Goal: Transaction & Acquisition: Purchase product/service

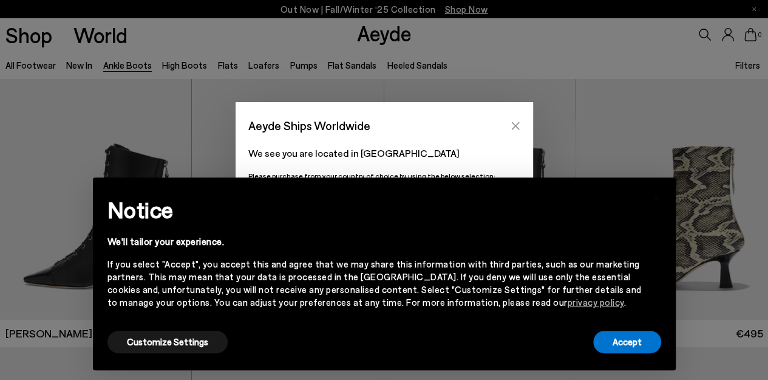
click at [513, 123] on icon "Close" at bounding box center [515, 125] width 8 height 8
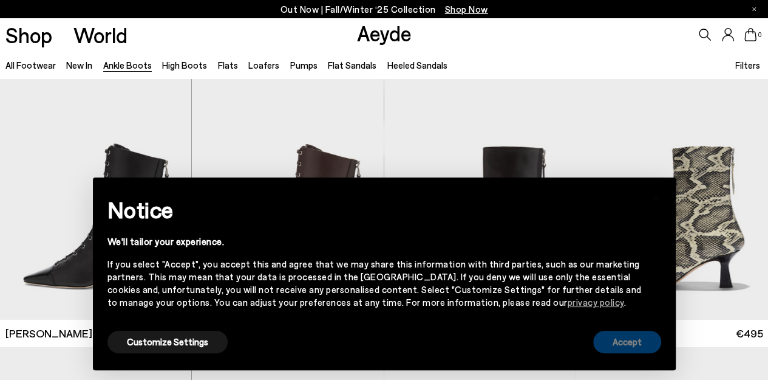
click at [622, 339] on button "Accept" at bounding box center [627, 341] width 68 height 22
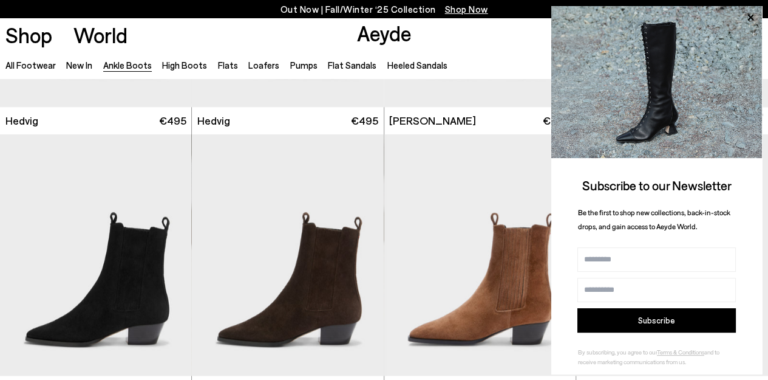
scroll to position [508, 0]
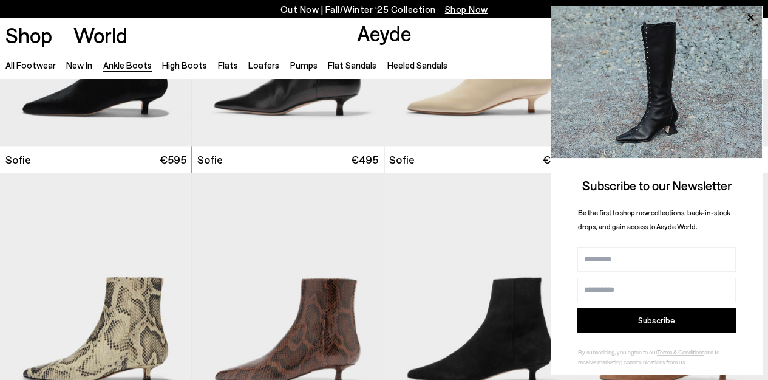
scroll to position [989, 0]
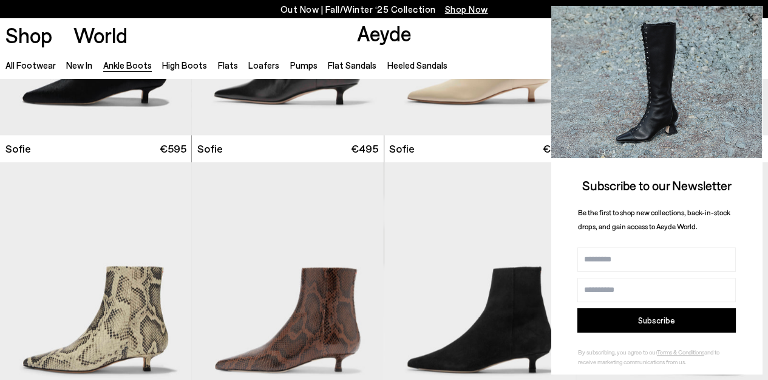
click at [751, 16] on icon at bounding box center [751, 18] width 6 height 6
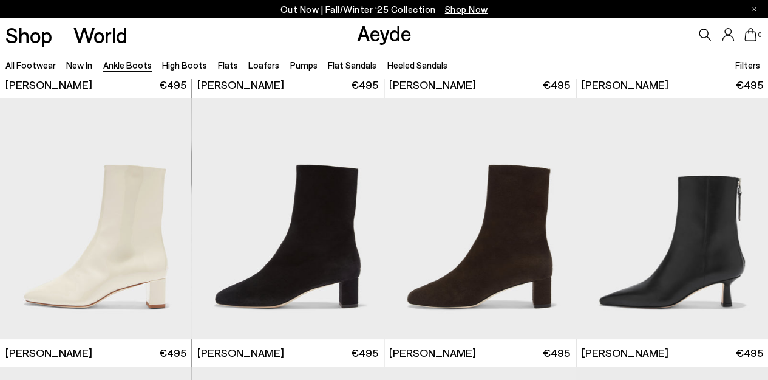
scroll to position [2131, 0]
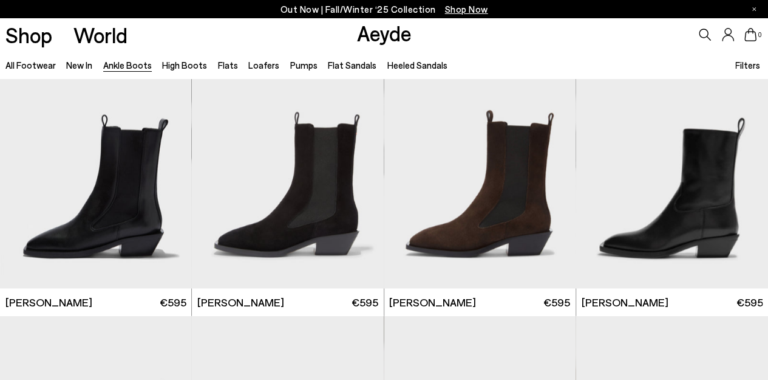
scroll to position [3271, 0]
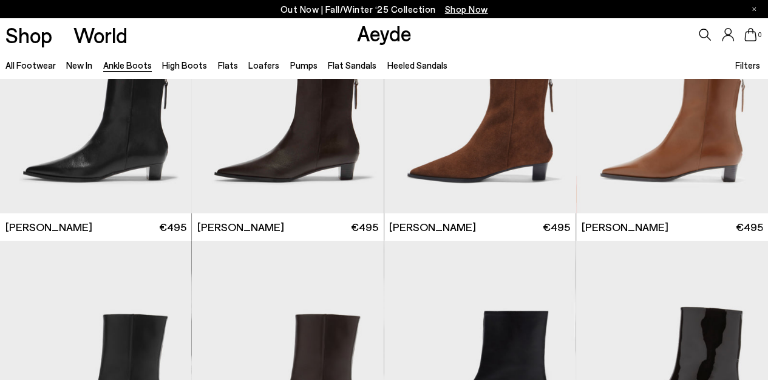
scroll to position [1688, 0]
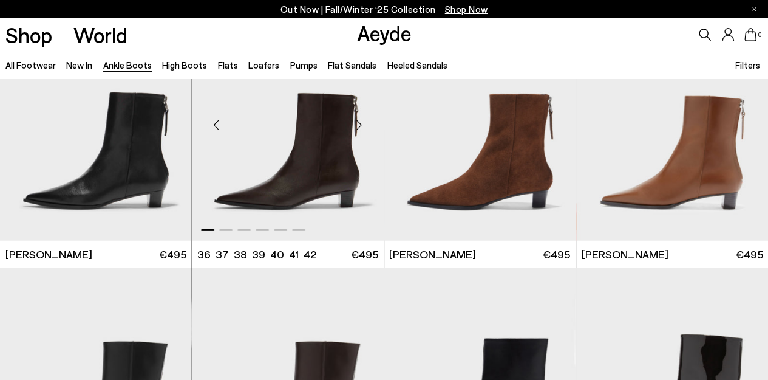
click at [267, 192] on img "1 / 6" at bounding box center [288, 119] width 192 height 241
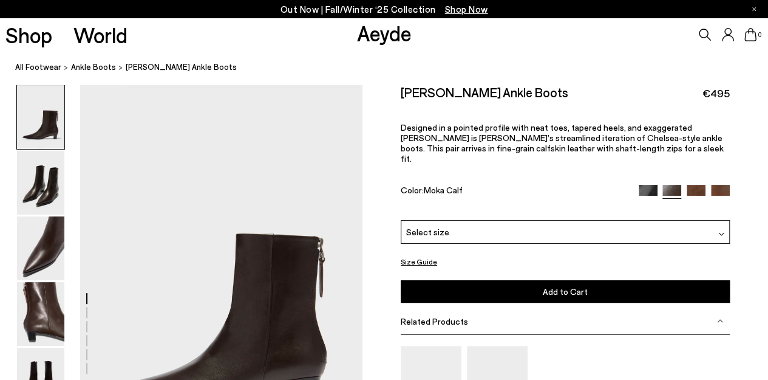
click at [721, 231] on img at bounding box center [721, 234] width 6 height 6
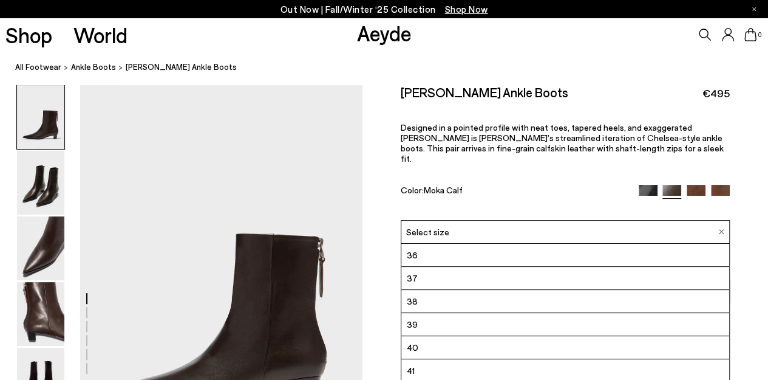
click at [582, 188] on div "[PERSON_NAME] Ankle Boots €495 Designed in a pointed profile with neat toes, ta…" at bounding box center [565, 151] width 329 height 135
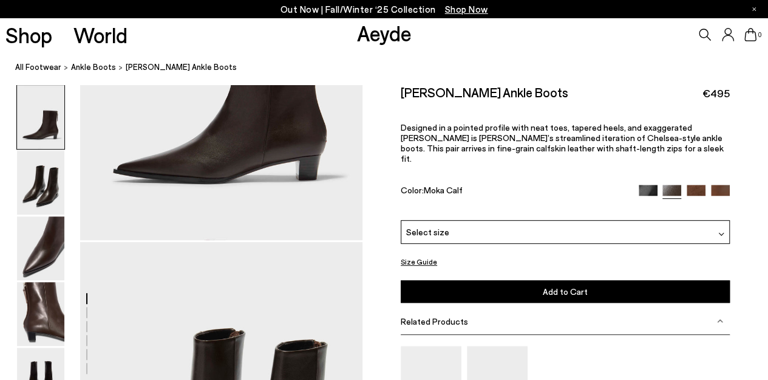
scroll to position [227, 0]
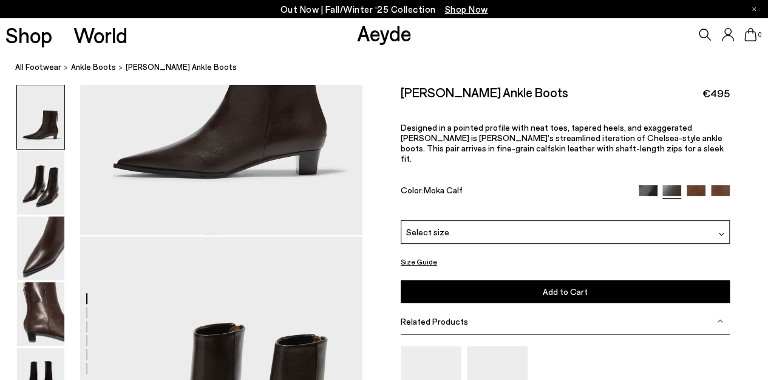
click at [418, 254] on button "Size Guide" at bounding box center [419, 261] width 36 height 15
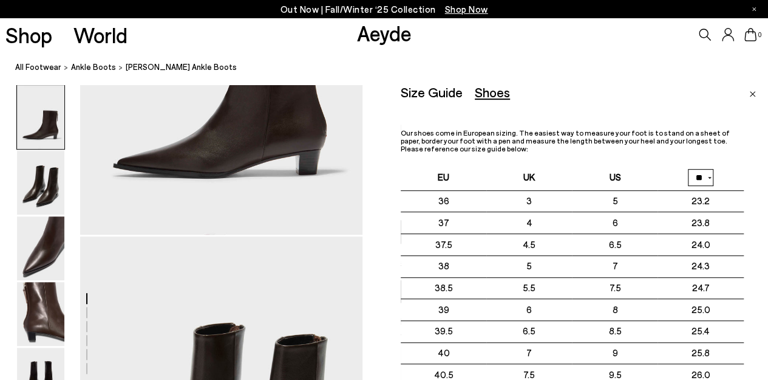
click at [753, 95] on img "Close" at bounding box center [752, 94] width 7 height 6
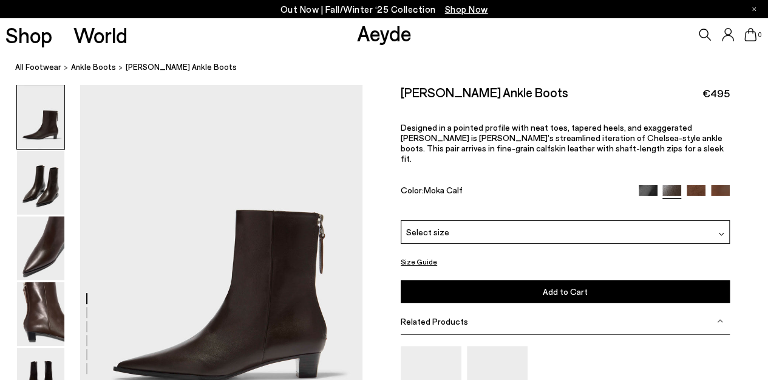
scroll to position [0, 0]
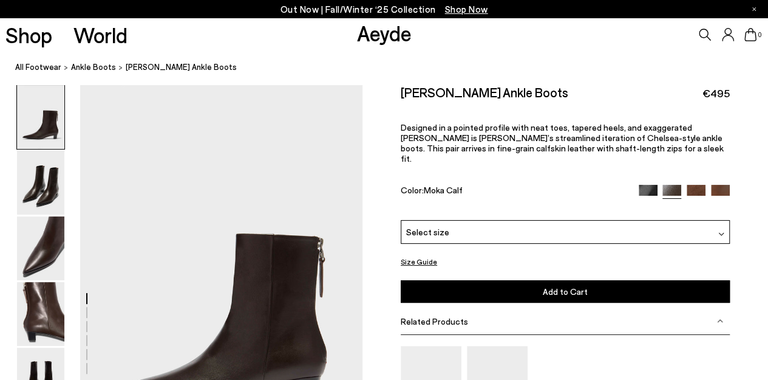
click at [423, 254] on button "Size Guide" at bounding box center [419, 261] width 36 height 15
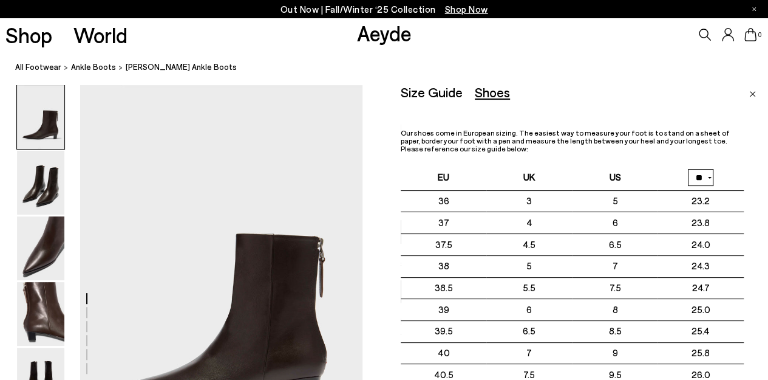
click at [752, 90] on link "Close" at bounding box center [752, 91] width 7 height 15
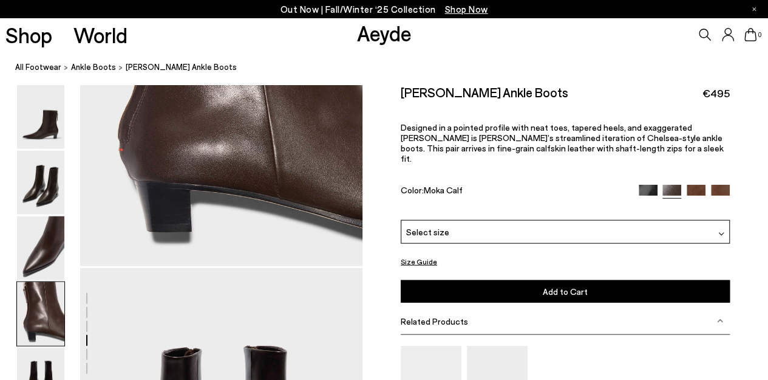
scroll to position [1383, 0]
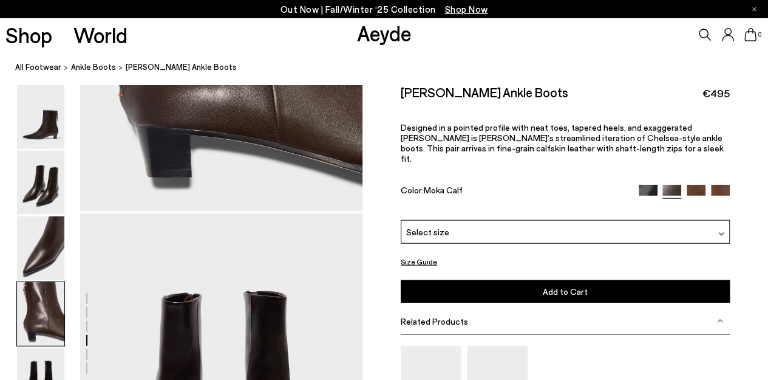
click at [699, 185] on img at bounding box center [696, 194] width 19 height 19
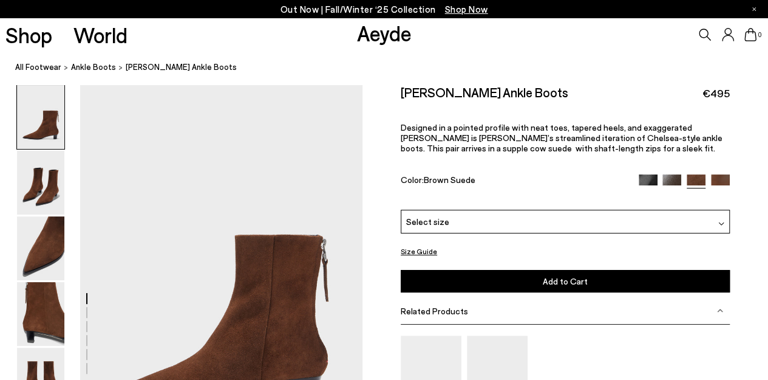
click at [421, 249] on button "Size Guide" at bounding box center [419, 251] width 36 height 15
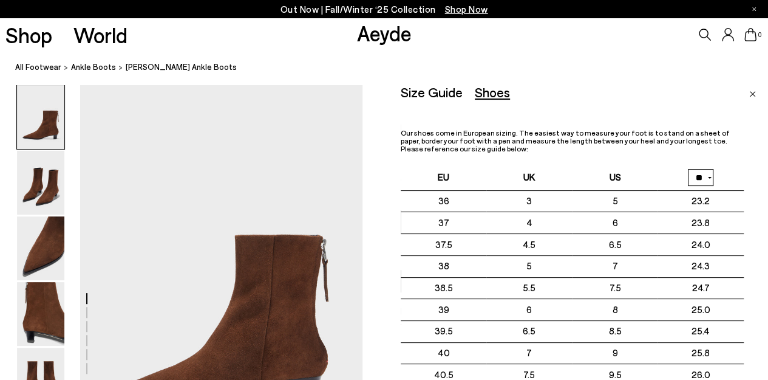
click at [751, 94] on img "Close" at bounding box center [752, 94] width 7 height 6
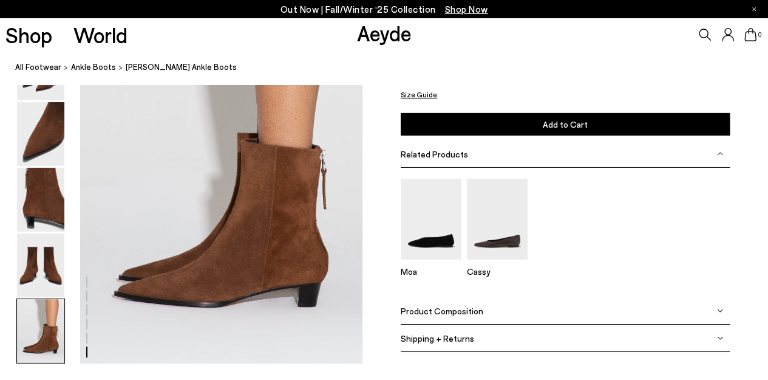
scroll to position [1994, 0]
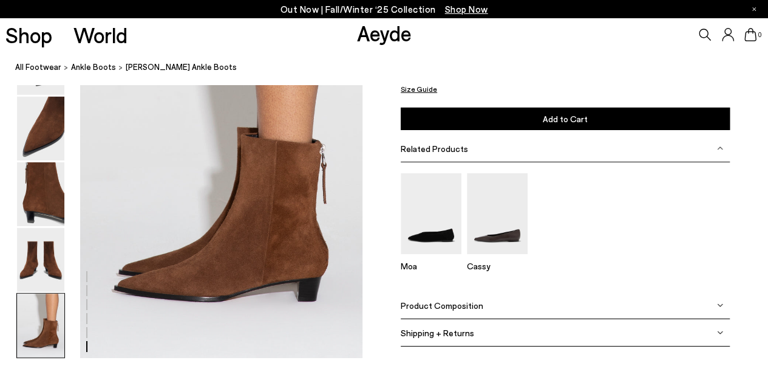
click at [469, 302] on span "Product Composition" at bounding box center [442, 304] width 83 height 10
